Goal: Task Accomplishment & Management: Manage account settings

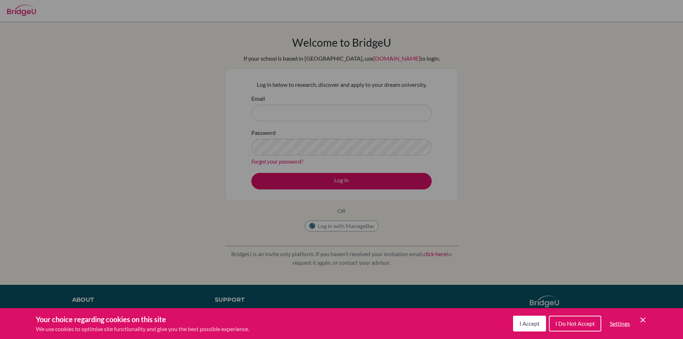
click at [516, 320] on button "I Accept" at bounding box center [529, 323] width 33 height 16
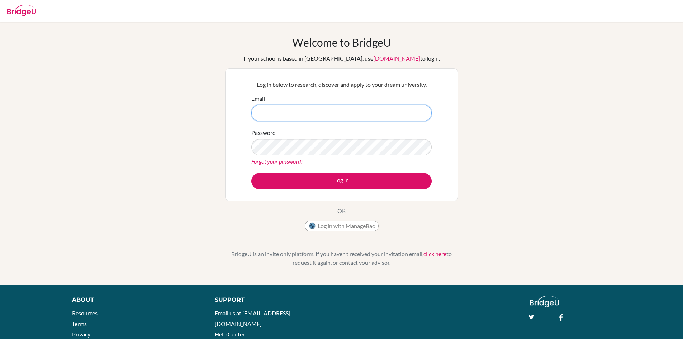
click at [311, 115] on input "Email" at bounding box center [341, 113] width 180 height 16
type input "rayhaan6580@vivekhighschool.onmicrosoft.com"
click at [264, 158] on link "Forgot your password?" at bounding box center [277, 161] width 52 height 7
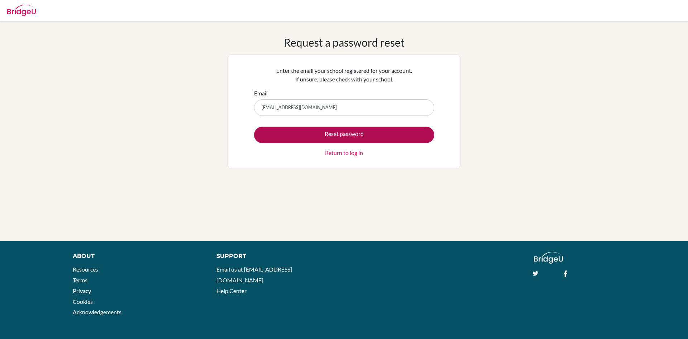
type input "[EMAIL_ADDRESS][DOMAIN_NAME]"
click at [312, 131] on button "Reset password" at bounding box center [344, 134] width 180 height 16
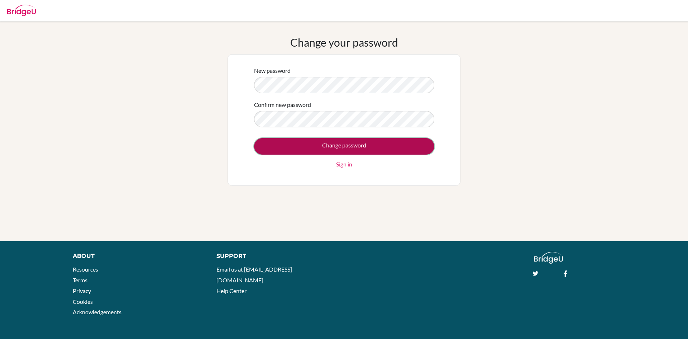
click at [291, 146] on input "Change password" at bounding box center [344, 146] width 180 height 16
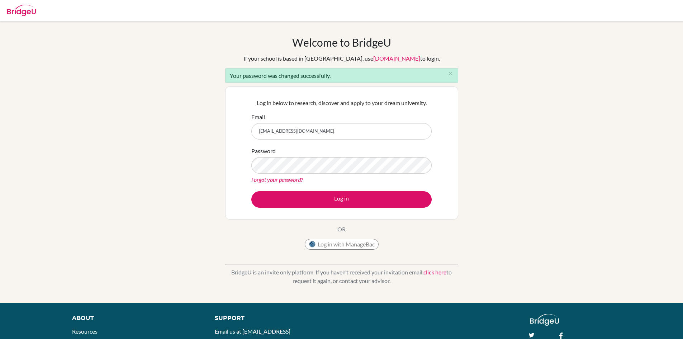
type input "[EMAIL_ADDRESS][DOMAIN_NAME]"
click at [251, 191] on button "Log in" at bounding box center [341, 199] width 180 height 16
